Goal: Find specific page/section: Find specific page/section

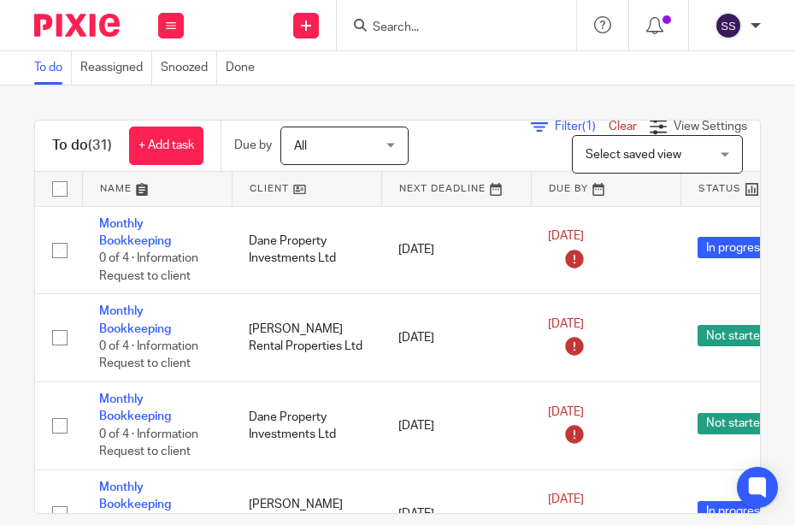
click at [468, 29] on input "Search" at bounding box center [448, 28] width 154 height 15
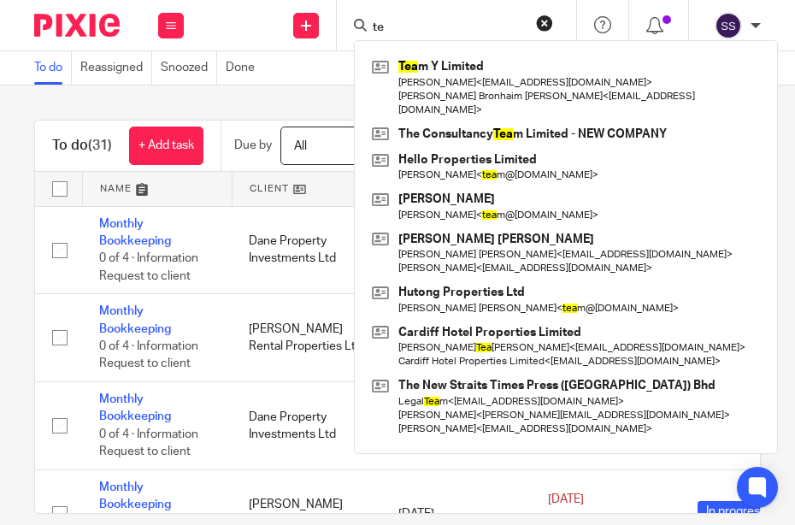
type input "t"
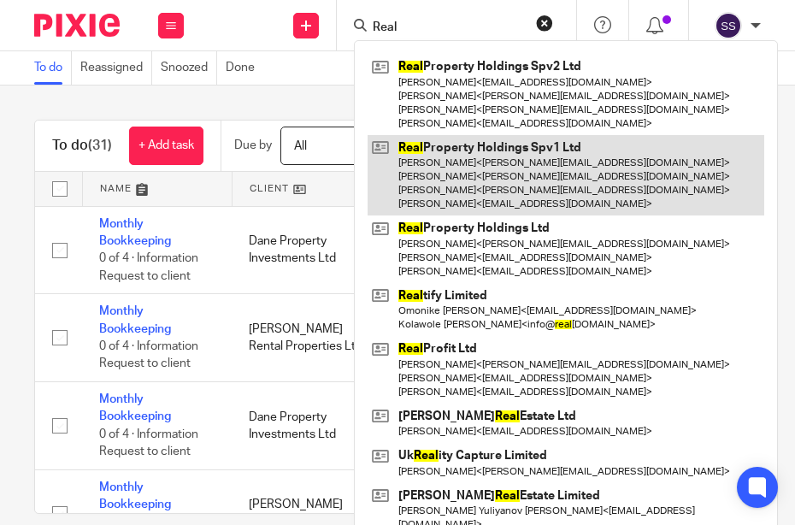
type input "Real"
click at [520, 185] on link at bounding box center [565, 175] width 397 height 81
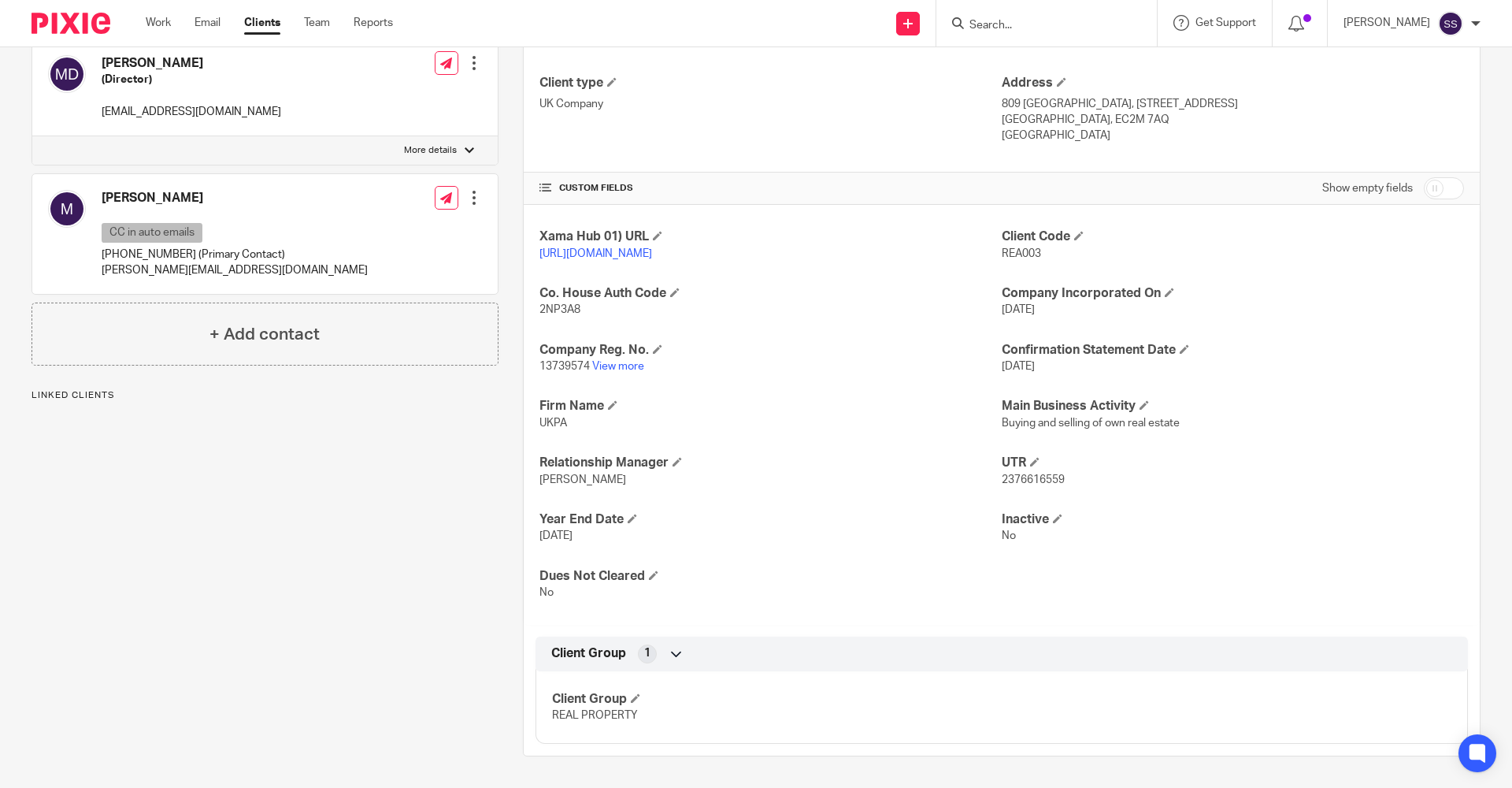
scroll to position [418, 0]
drag, startPoint x: 994, startPoint y: 424, endPoint x: 1180, endPoint y: 423, distance: 186.0
click at [732, 423] on p "Buying and selling of own real estate" at bounding box center [1233, 422] width 463 height 16
click at [612, 364] on link "View more" at bounding box center [618, 366] width 52 height 11
